Goal: Task Accomplishment & Management: Manage account settings

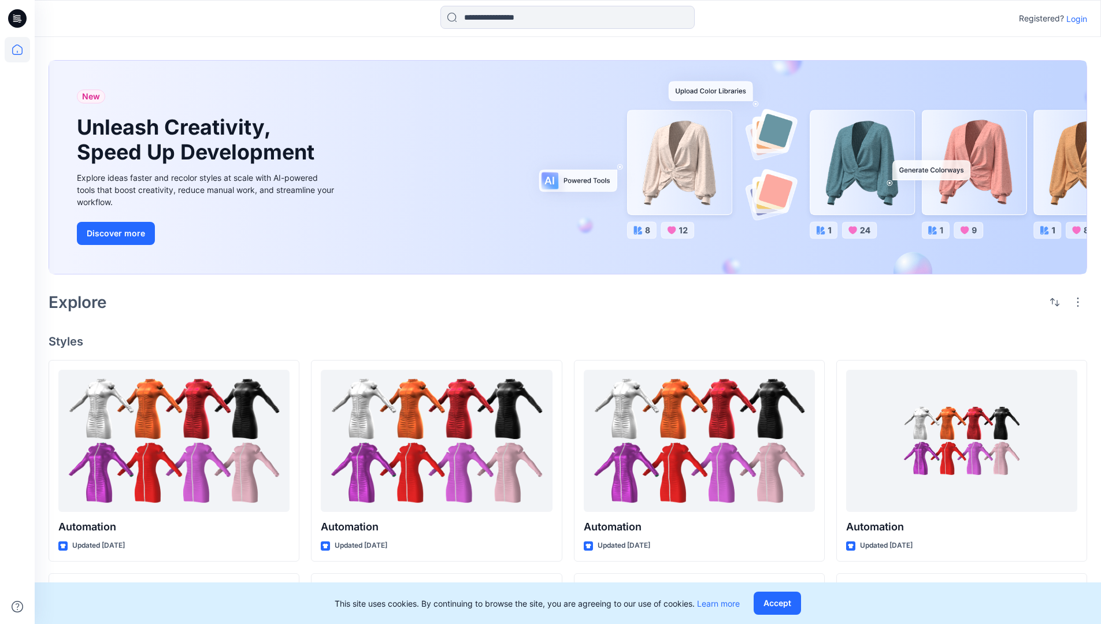
click at [1074, 18] on p "Login" at bounding box center [1076, 19] width 21 height 12
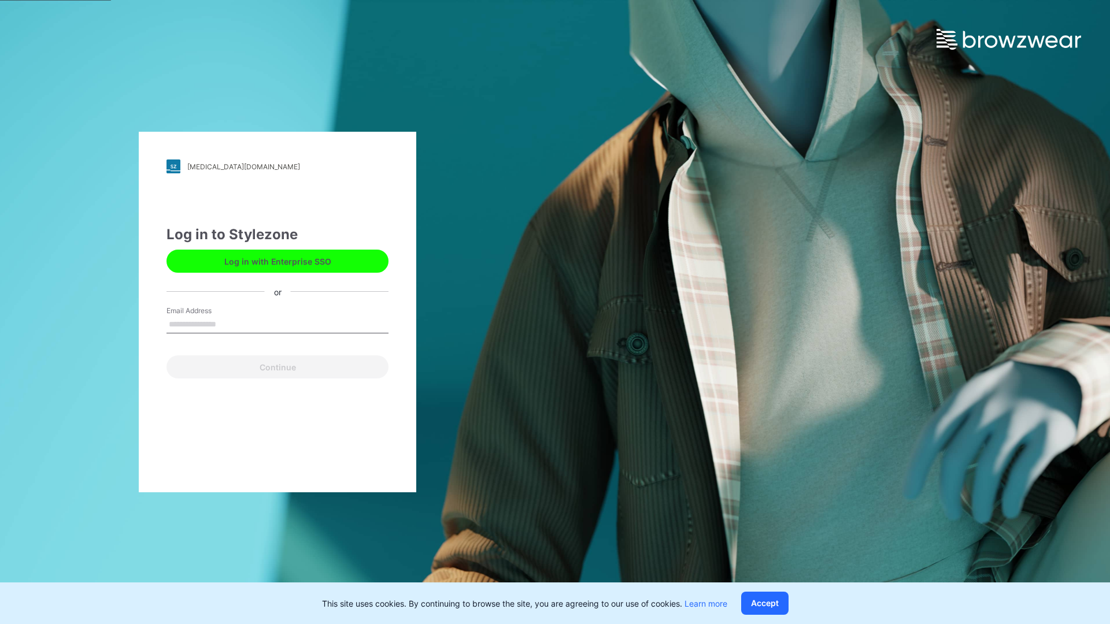
click at [228, 324] on input "Email Address" at bounding box center [277, 324] width 222 height 17
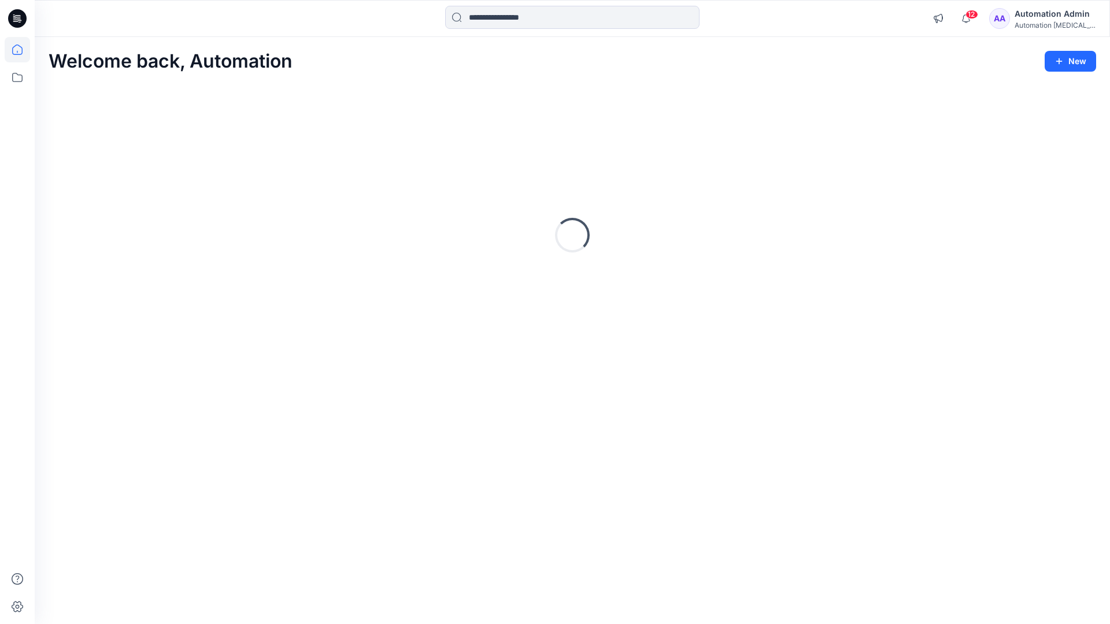
click at [22, 50] on icon at bounding box center [17, 49] width 10 height 10
click at [21, 77] on icon at bounding box center [17, 77] width 25 height 25
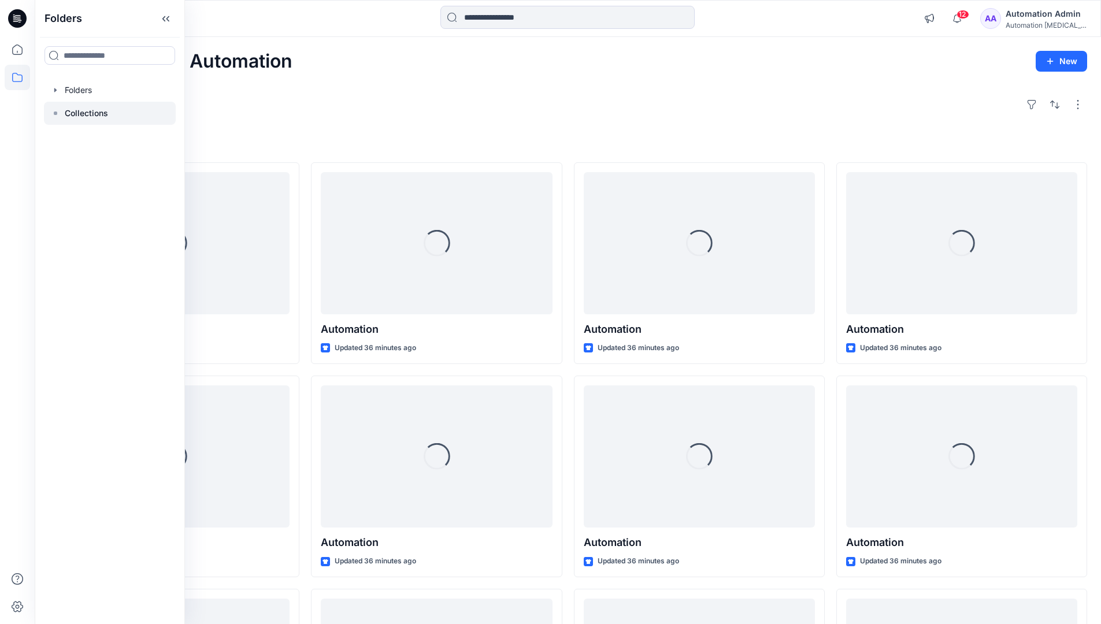
click at [85, 113] on p "Collections" at bounding box center [86, 113] width 43 height 14
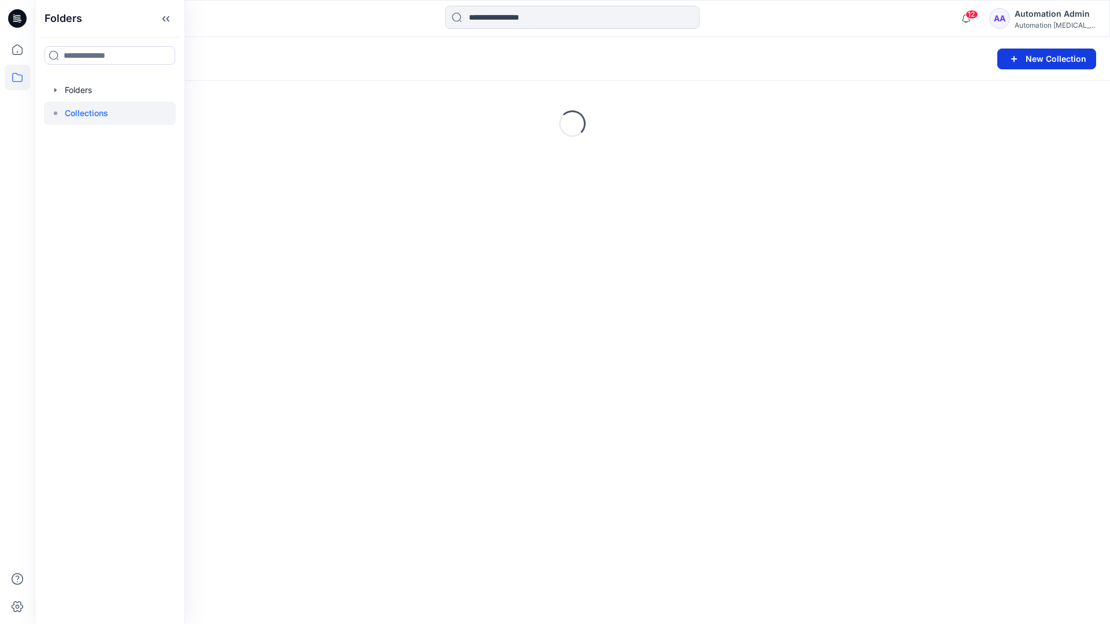
click at [1045, 62] on button "New Collection" at bounding box center [1046, 59] width 99 height 21
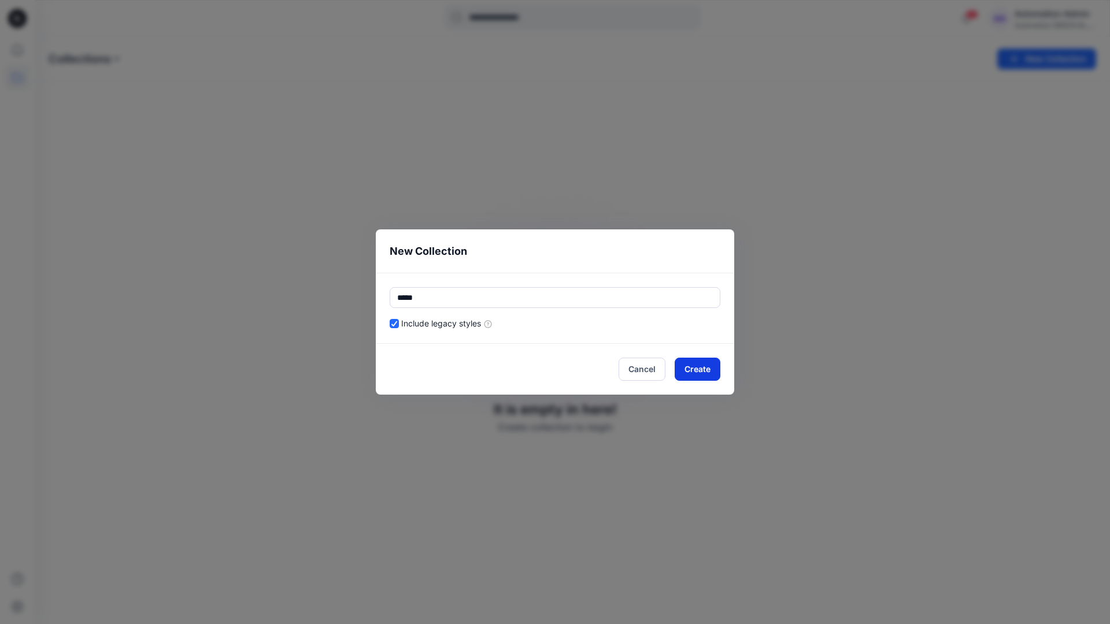
type input "*****"
click at [692, 371] on button "Create" at bounding box center [697, 369] width 46 height 23
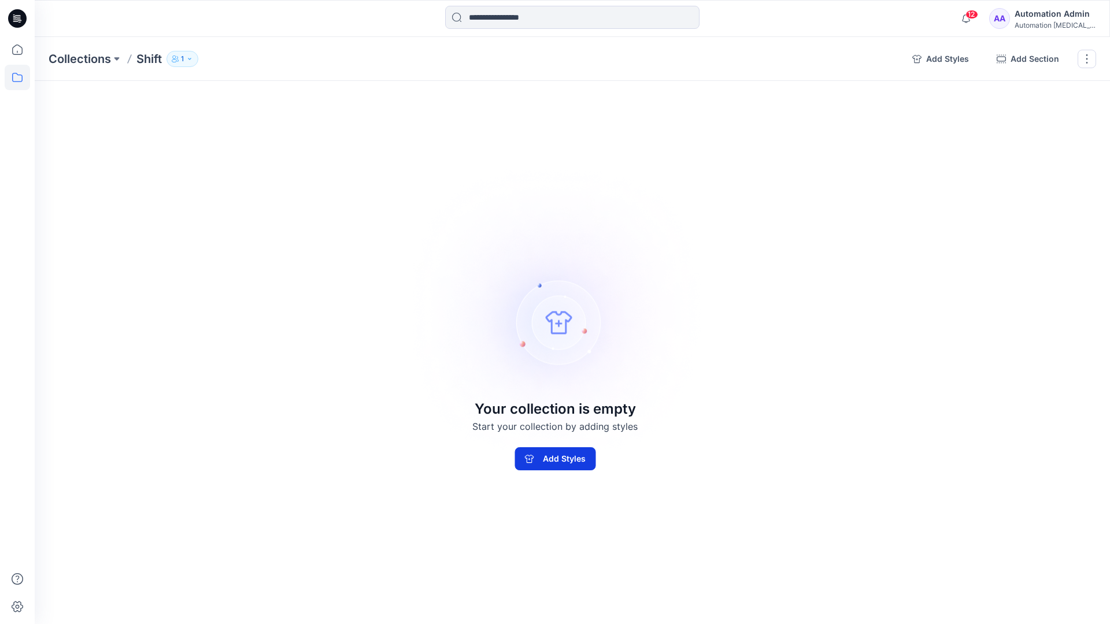
click at [583, 453] on button "Add Styles" at bounding box center [554, 458] width 81 height 23
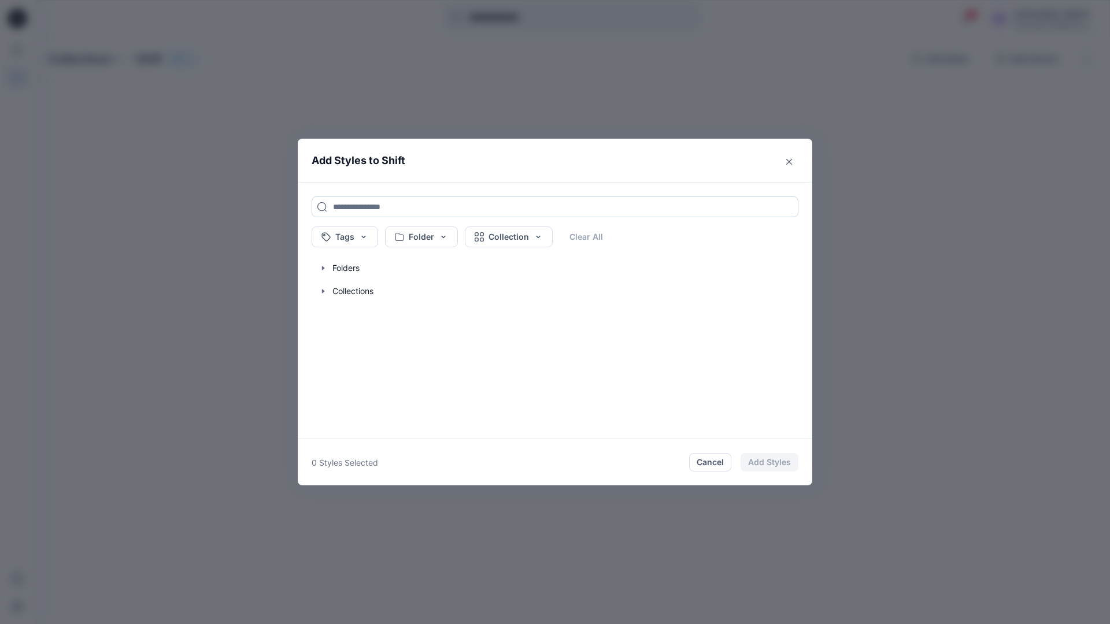
click at [349, 206] on input at bounding box center [554, 206] width 487 height 21
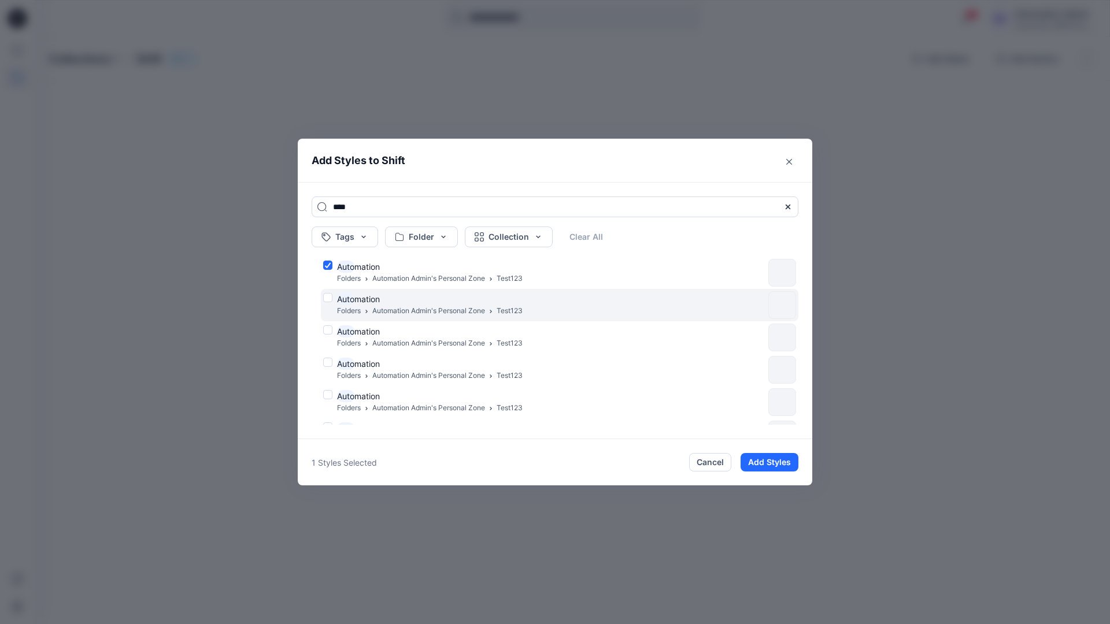
type input "****"
click at [328, 296] on div "Auto mation Folders Automation Admin's Personal Zone Test123" at bounding box center [543, 305] width 440 height 24
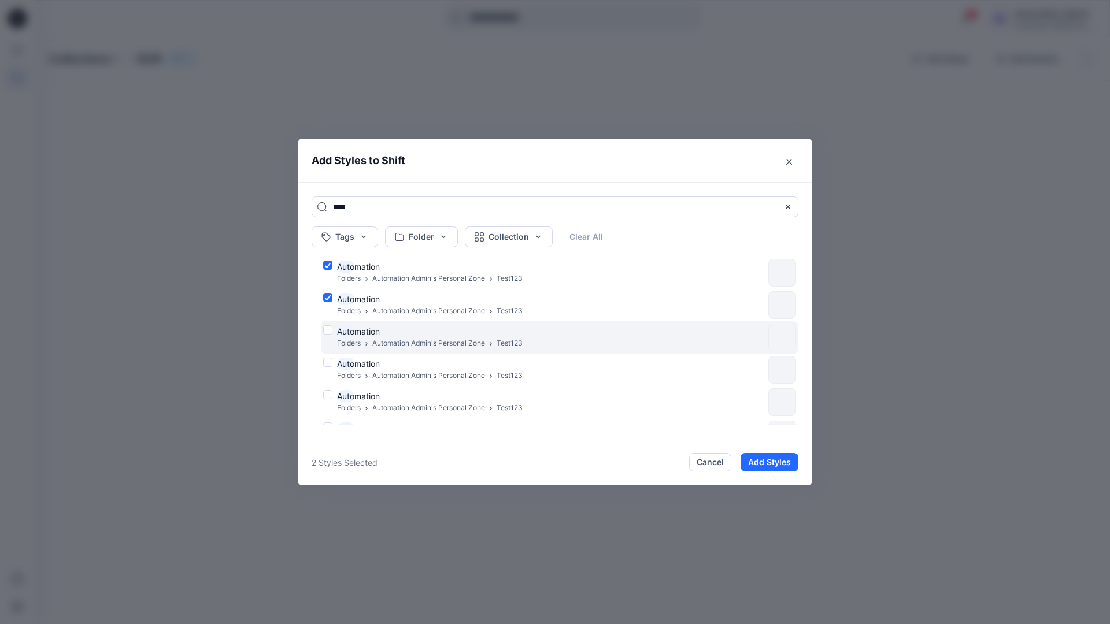
click at [328, 328] on div "Auto mation Folders Automation Admin's Personal Zone Test123" at bounding box center [543, 337] width 440 height 24
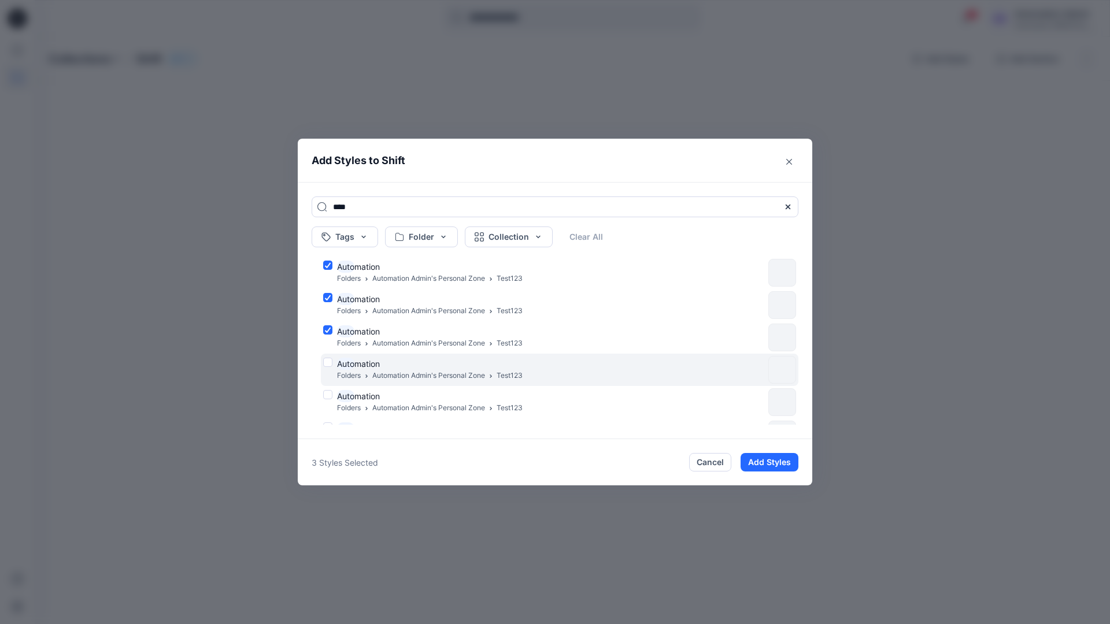
click at [329, 361] on div "Auto mation Folders Automation Admin's Personal Zone Test123" at bounding box center [543, 370] width 440 height 24
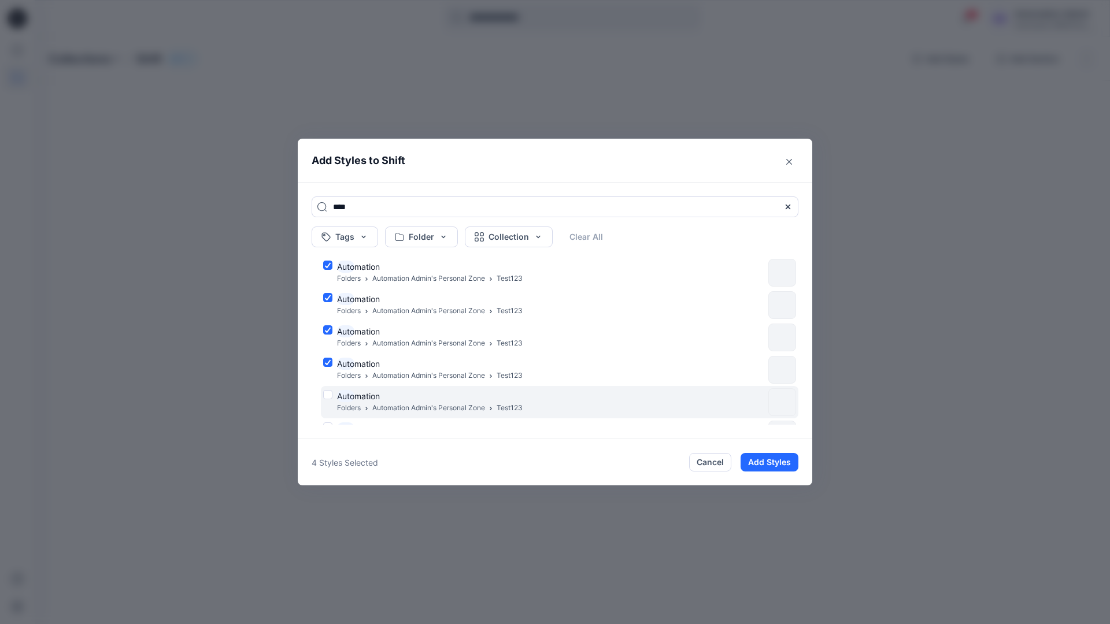
click at [326, 396] on div "Auto mation Folders Automation Admin's Personal Zone Test123" at bounding box center [543, 402] width 440 height 24
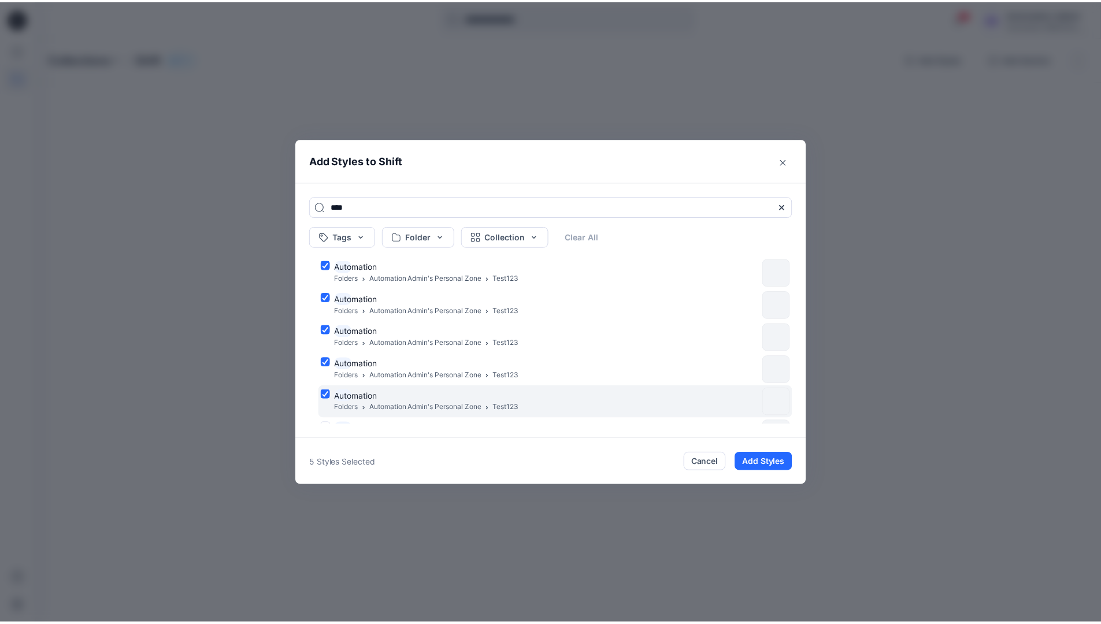
scroll to position [94, 0]
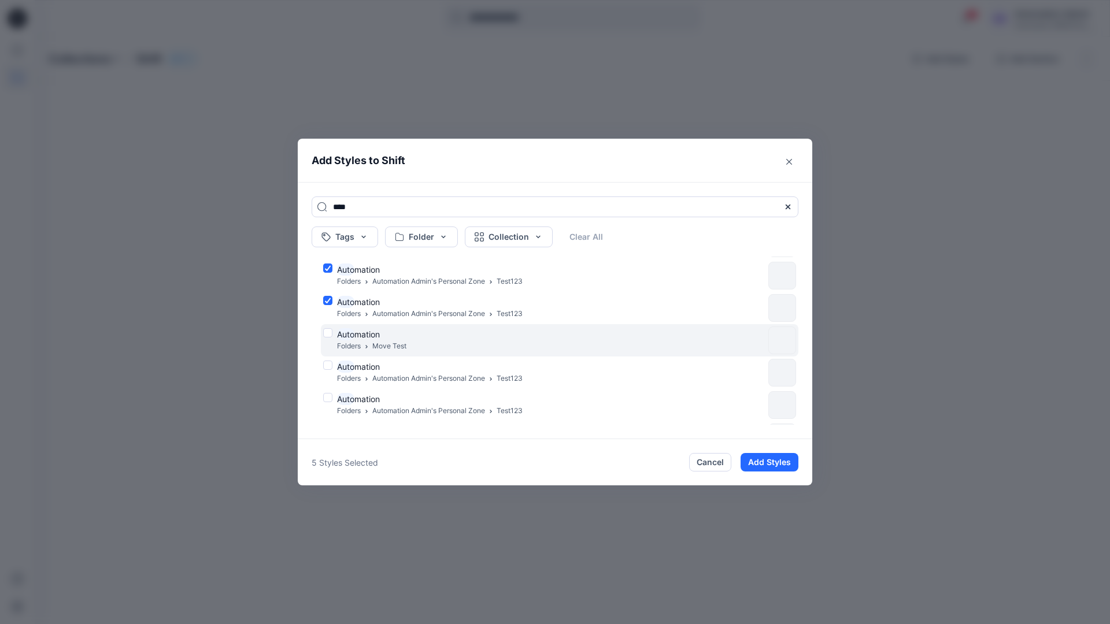
click at [328, 332] on div "Auto mation Folders Move Test" at bounding box center [543, 340] width 440 height 24
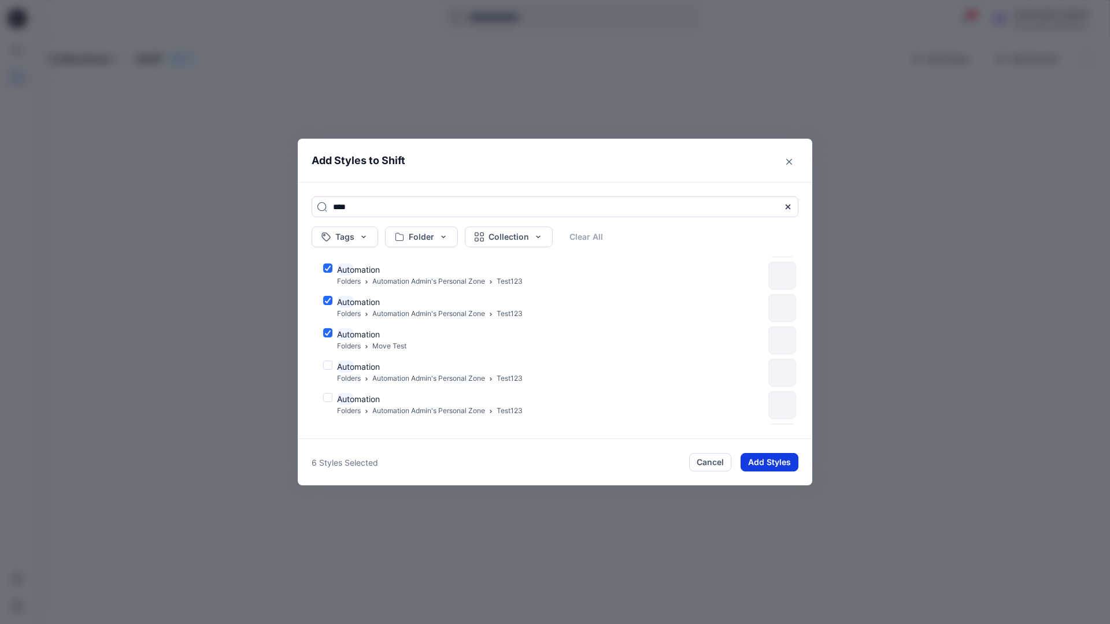
click at [760, 457] on button "Add Styles" at bounding box center [769, 462] width 58 height 18
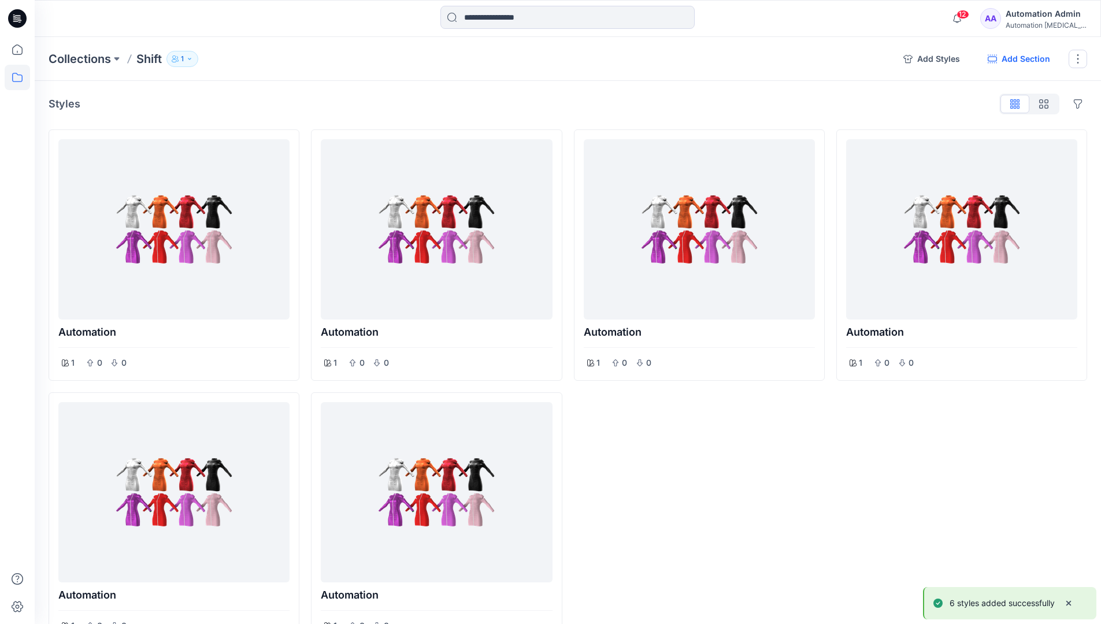
click at [1017, 60] on button "Add Section" at bounding box center [1018, 59] width 81 height 18
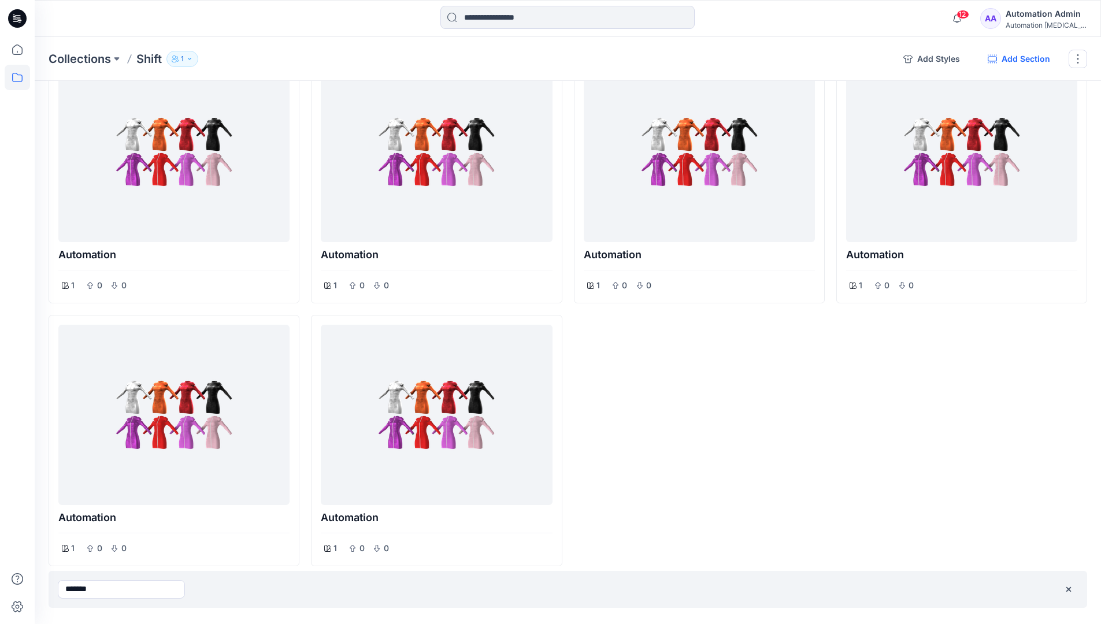
type input "*******"
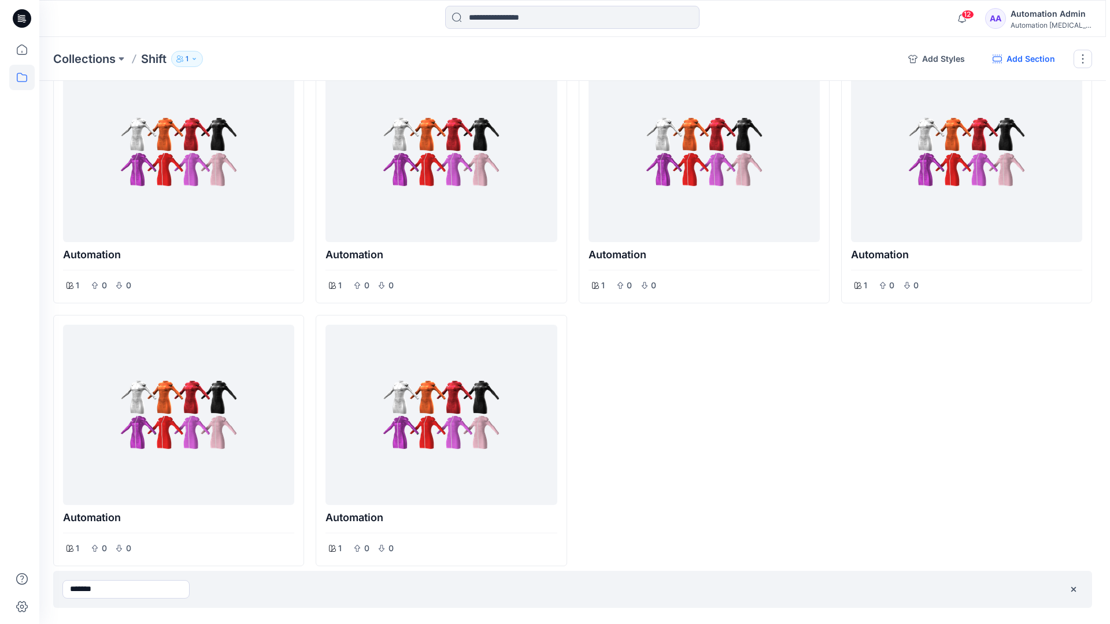
scroll to position [0, 0]
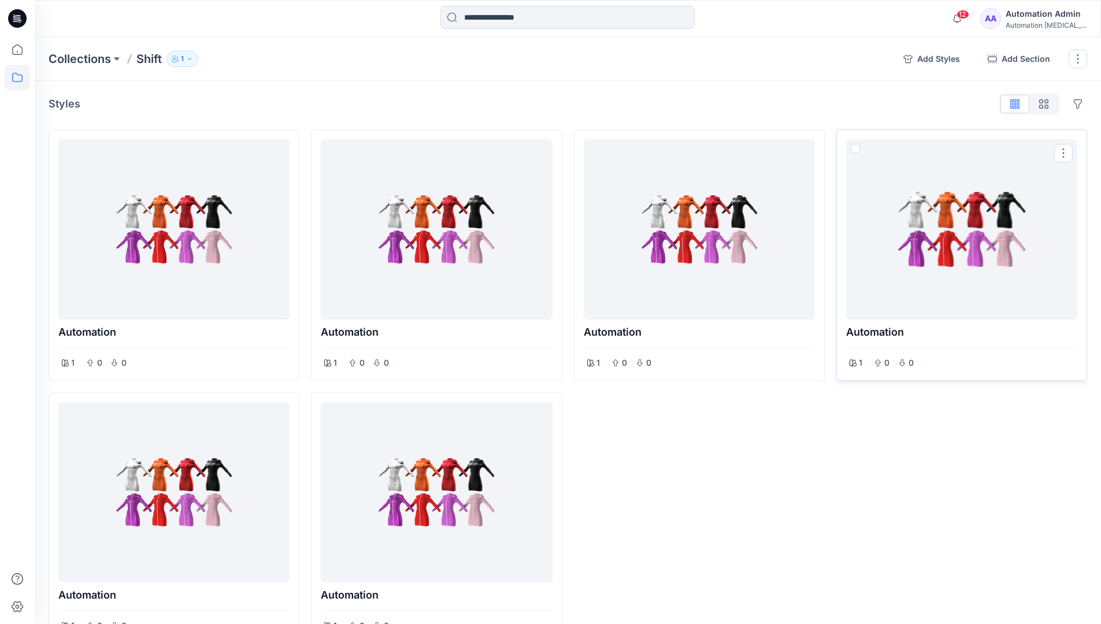
click at [856, 149] on span at bounding box center [855, 148] width 9 height 9
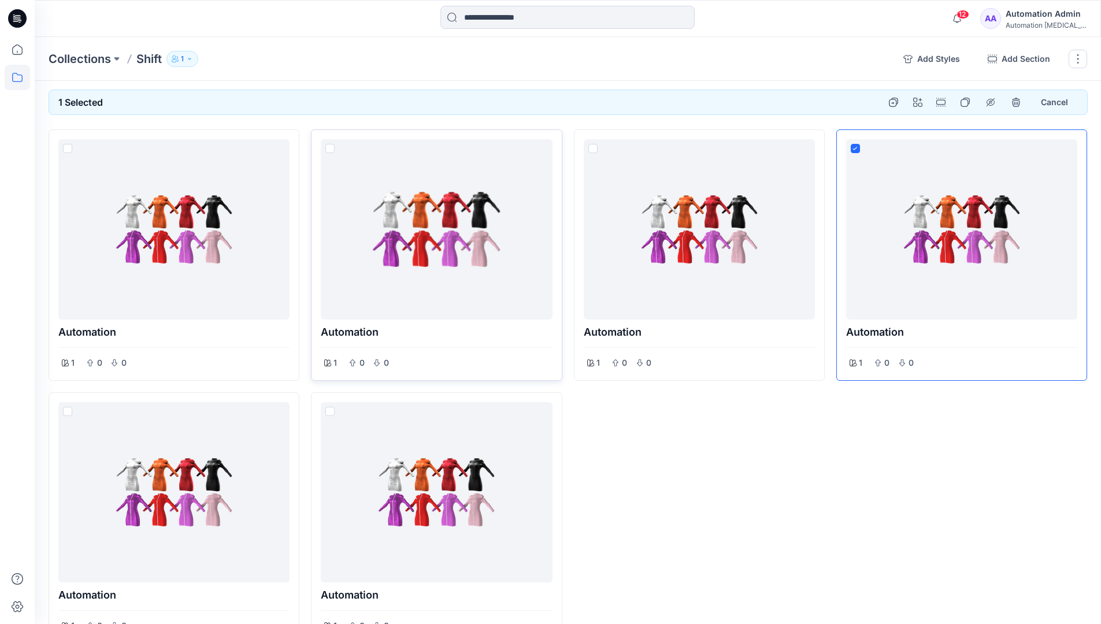
click at [332, 150] on span at bounding box center [329, 148] width 9 height 9
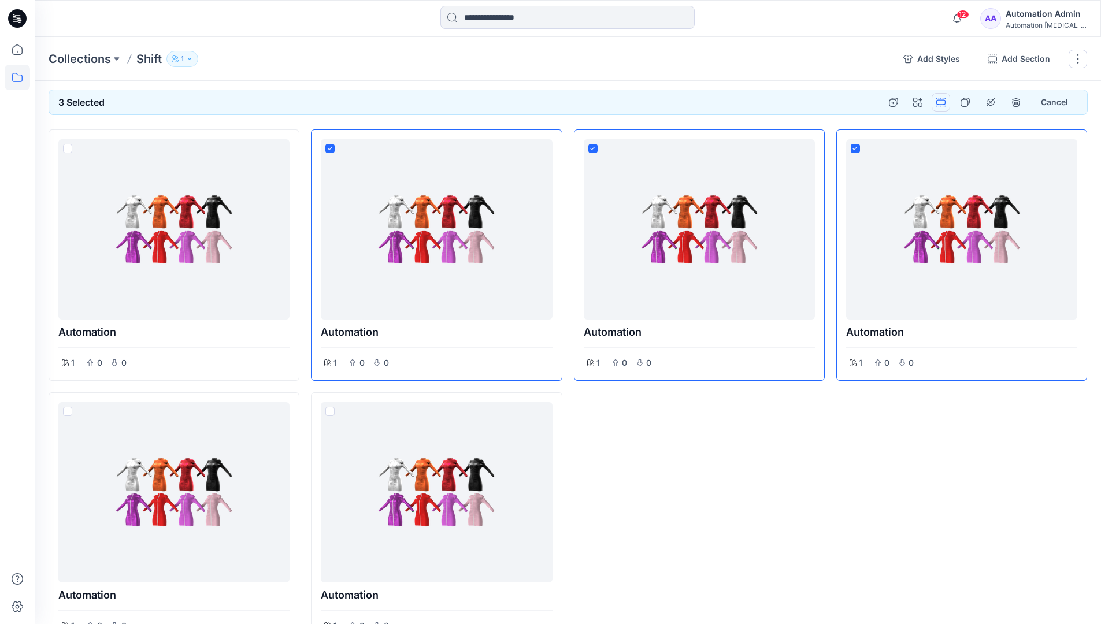
click at [942, 102] on button "Options" at bounding box center [941, 102] width 18 height 18
click at [860, 130] on button "Section" at bounding box center [885, 128] width 125 height 21
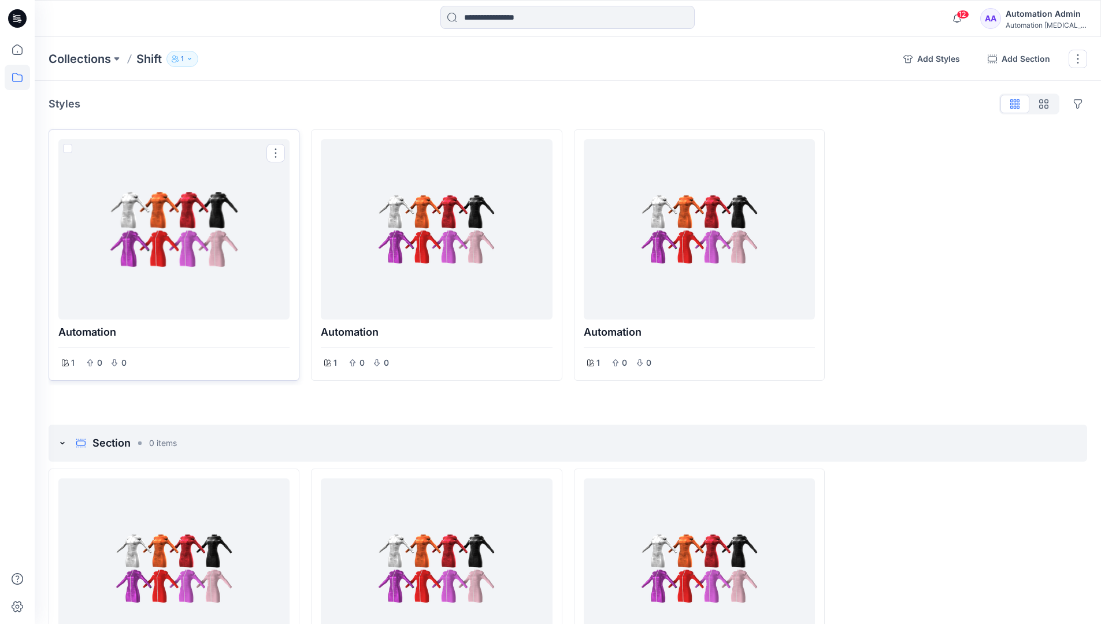
click at [68, 151] on span at bounding box center [67, 148] width 9 height 9
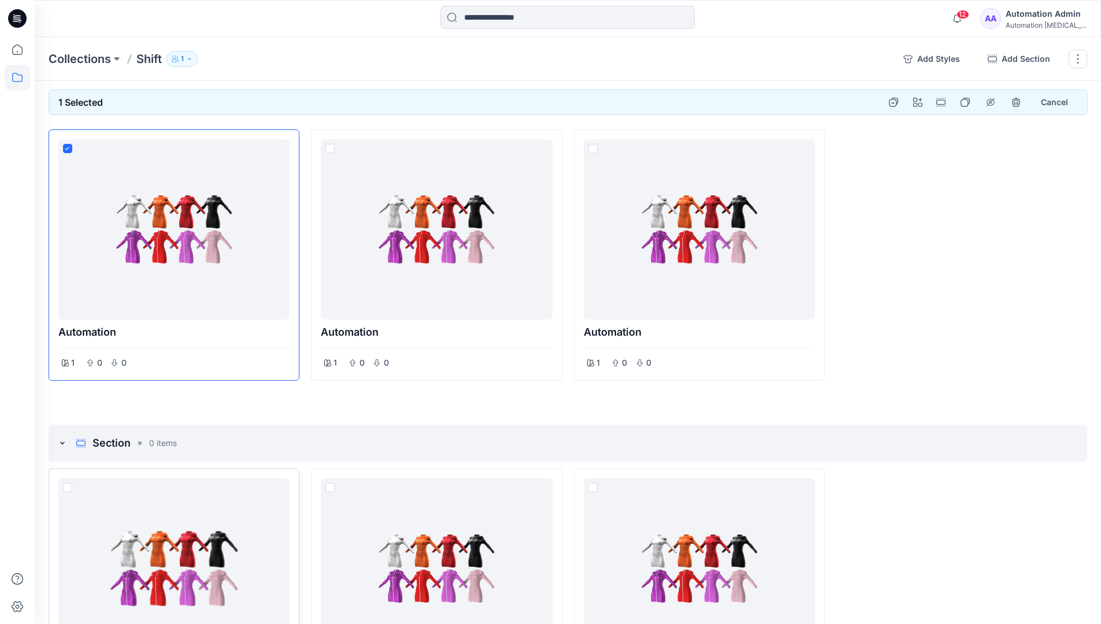
click at [66, 487] on span at bounding box center [67, 487] width 9 height 9
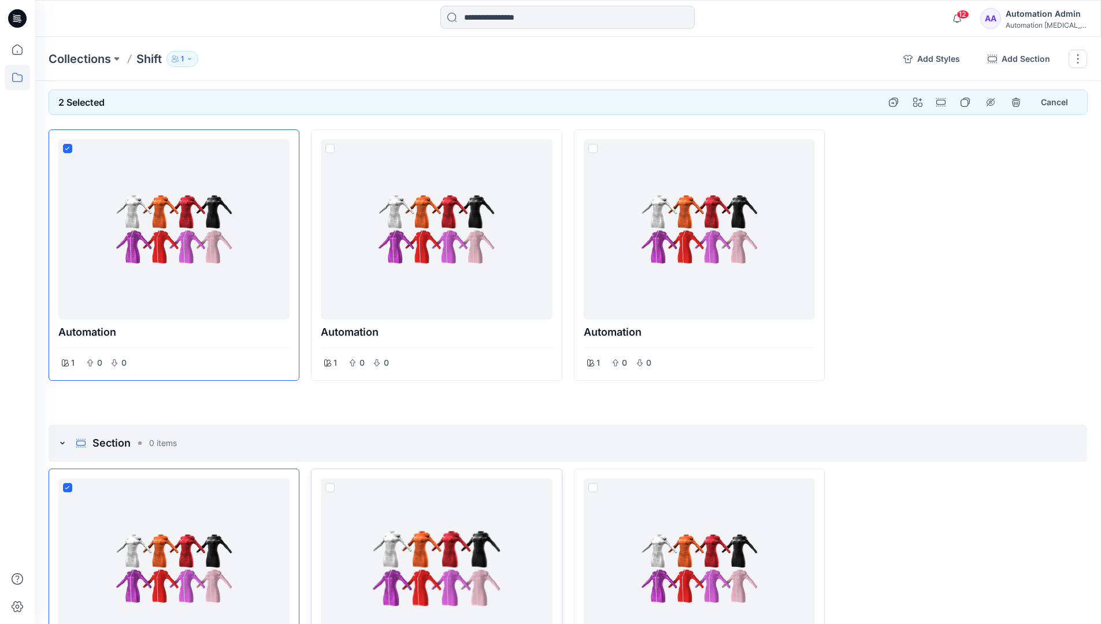
click at [331, 488] on span at bounding box center [329, 487] width 9 height 9
click at [83, 58] on p "Collections" at bounding box center [80, 59] width 62 height 16
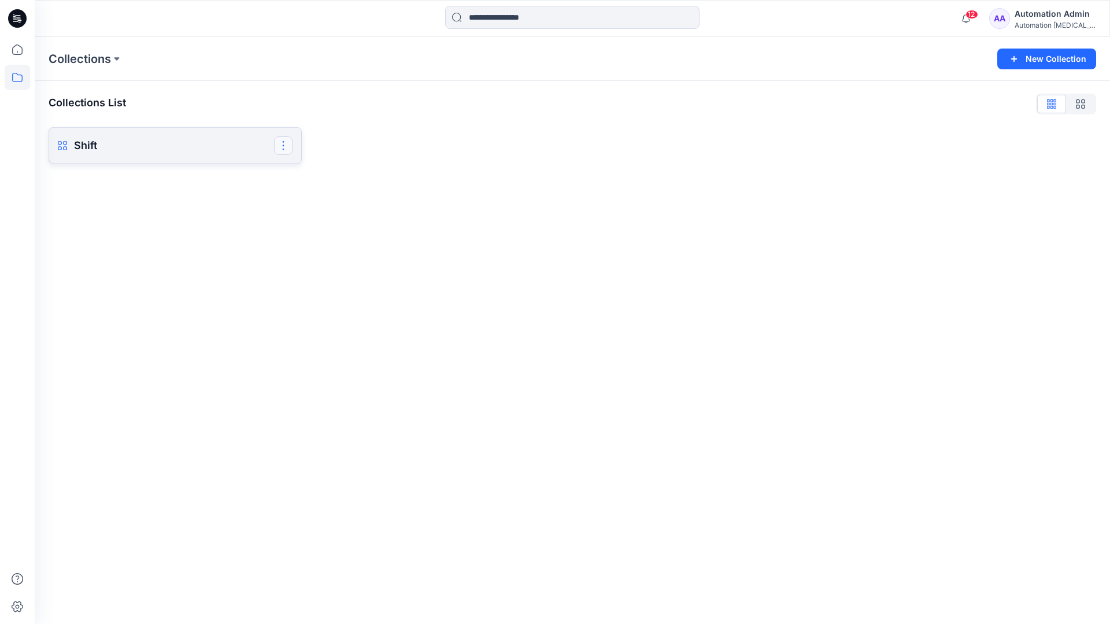
click at [284, 144] on button "button" at bounding box center [283, 145] width 18 height 18
click at [206, 227] on button "Delete Collection" at bounding box center [227, 225] width 125 height 21
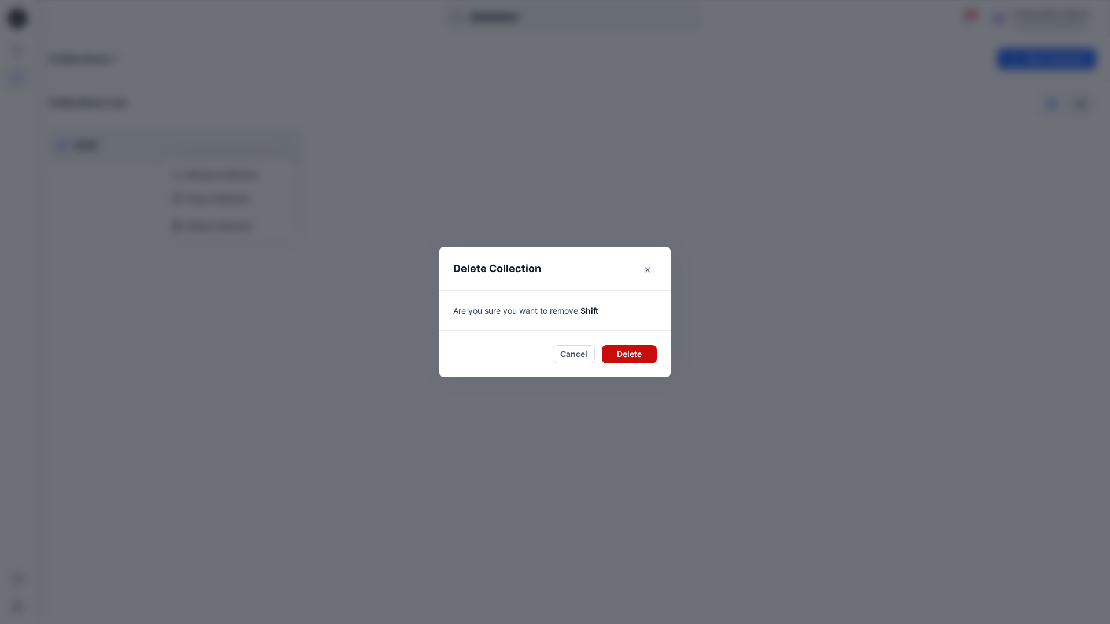
click at [625, 348] on button "Delete" at bounding box center [629, 354] width 55 height 18
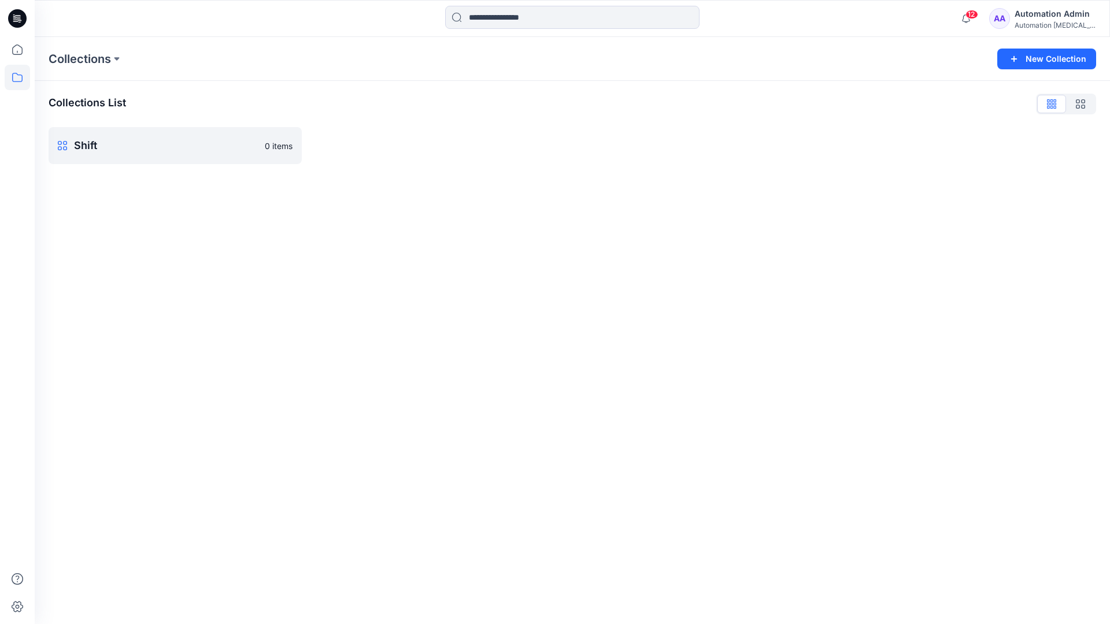
click at [1030, 14] on div "Automation Admin" at bounding box center [1054, 14] width 81 height 14
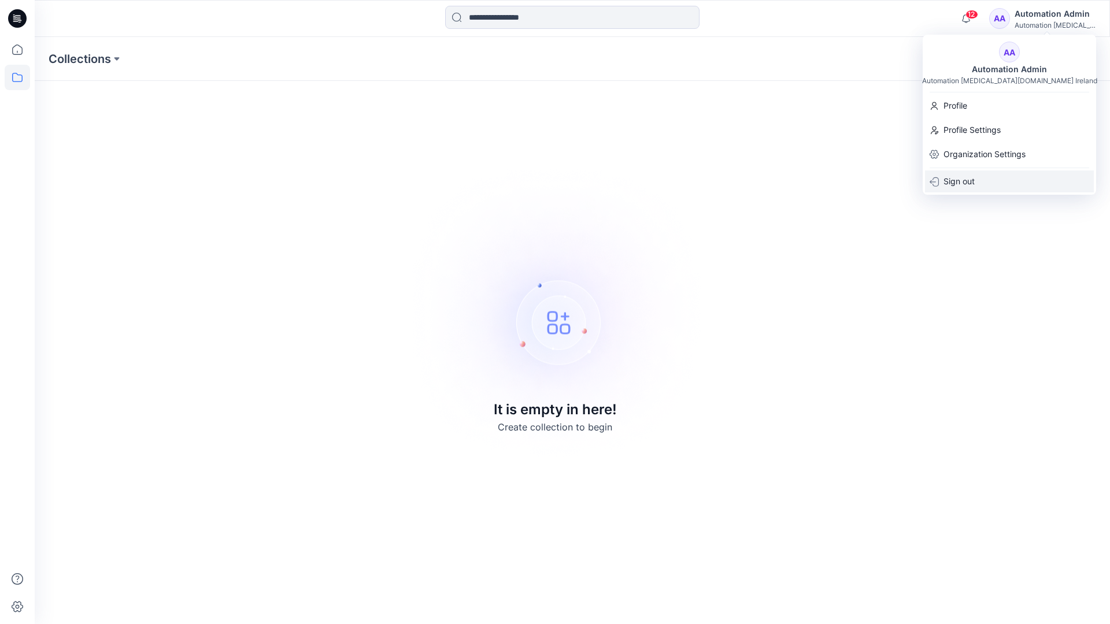
click at [982, 178] on div "Sign out" at bounding box center [1009, 181] width 169 height 22
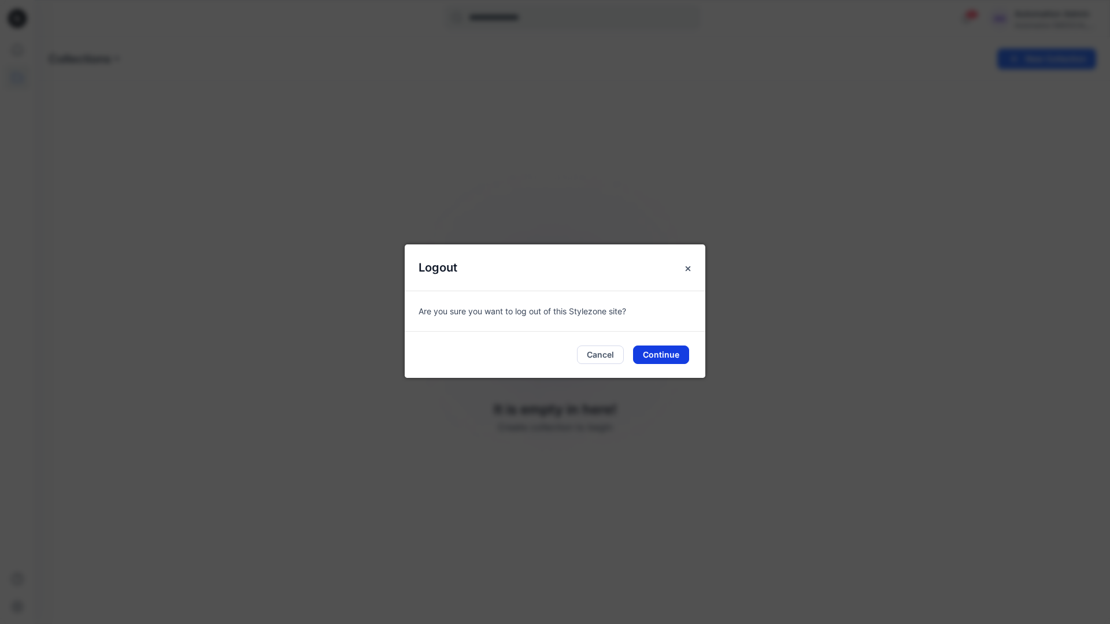
click at [661, 357] on button "Continue" at bounding box center [661, 355] width 56 height 18
